Goal: Task Accomplishment & Management: Complete application form

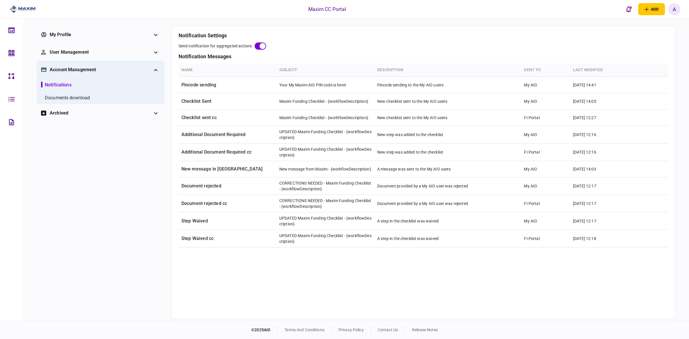
click at [9, 32] on icon at bounding box center [11, 29] width 6 height 5
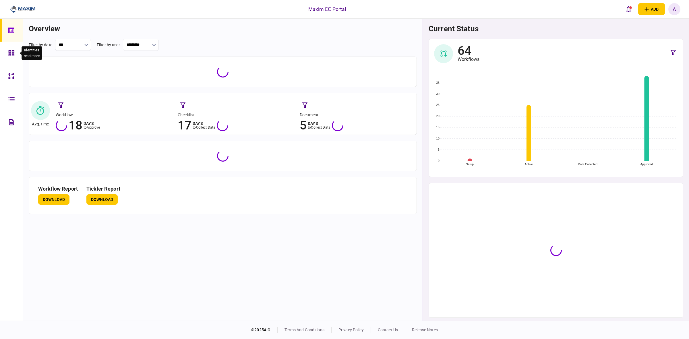
click at [13, 48] on div at bounding box center [12, 53] width 9 height 23
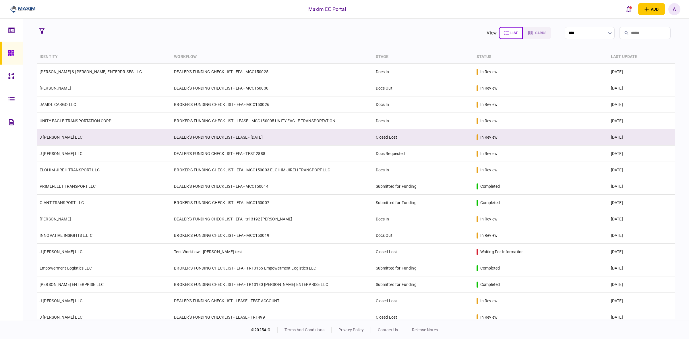
click at [217, 139] on td "DEALER'S FUNDING CHECKLIST - LEASE - [DATE]" at bounding box center [271, 137] width 201 height 16
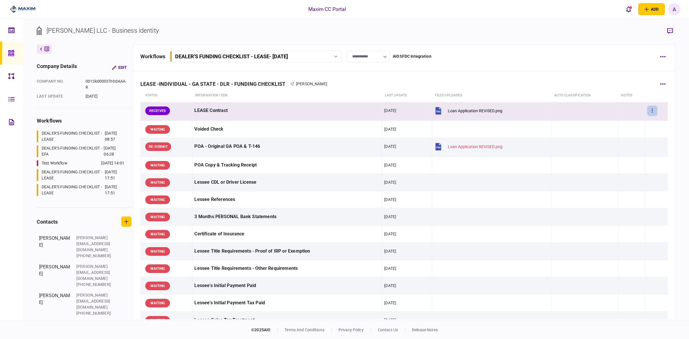
click at [647, 111] on button "button" at bounding box center [652, 111] width 10 height 10
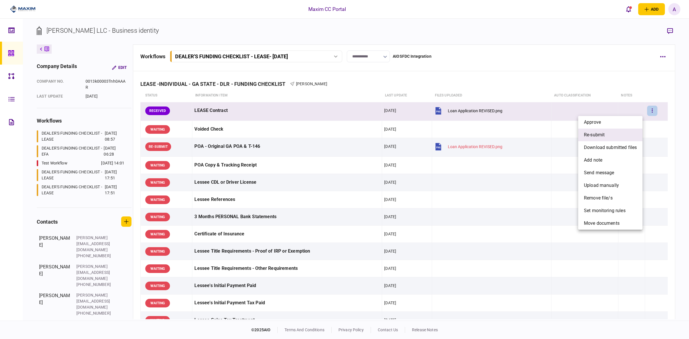
click at [598, 132] on span "re-submit" at bounding box center [594, 134] width 21 height 7
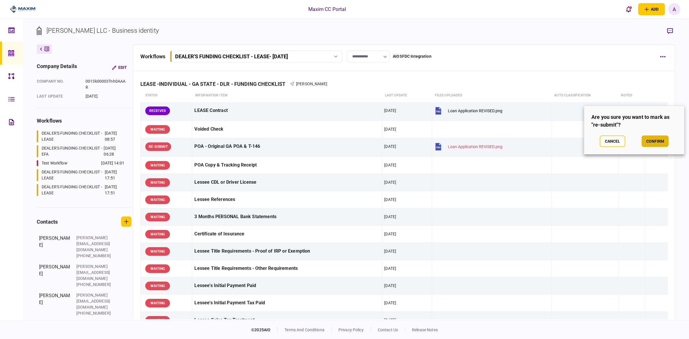
click at [646, 142] on button "confirm" at bounding box center [654, 140] width 27 height 11
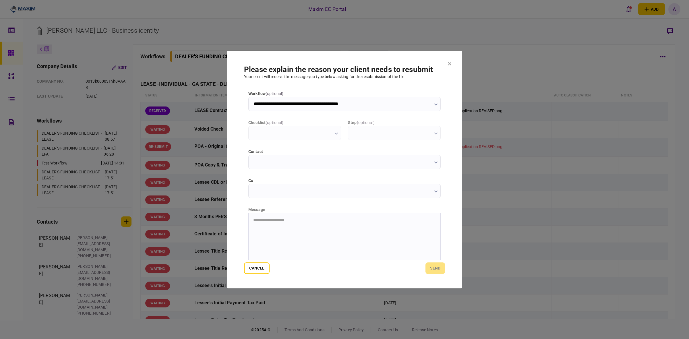
type input "**********"
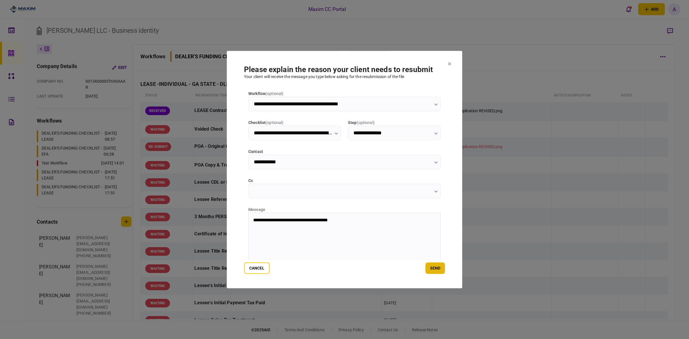
click at [437, 267] on button "send" at bounding box center [435, 267] width 20 height 11
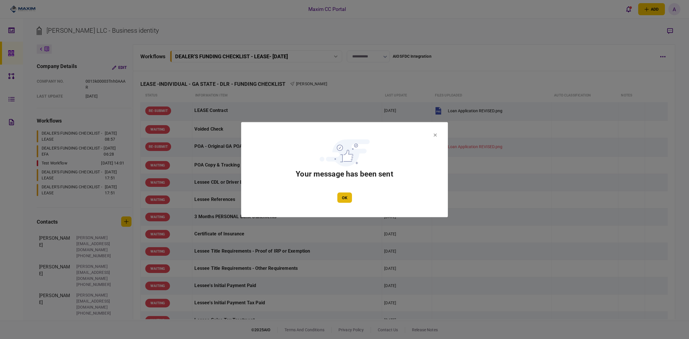
click at [343, 199] on button "OK" at bounding box center [344, 197] width 15 height 10
